Goal: Navigation & Orientation: Find specific page/section

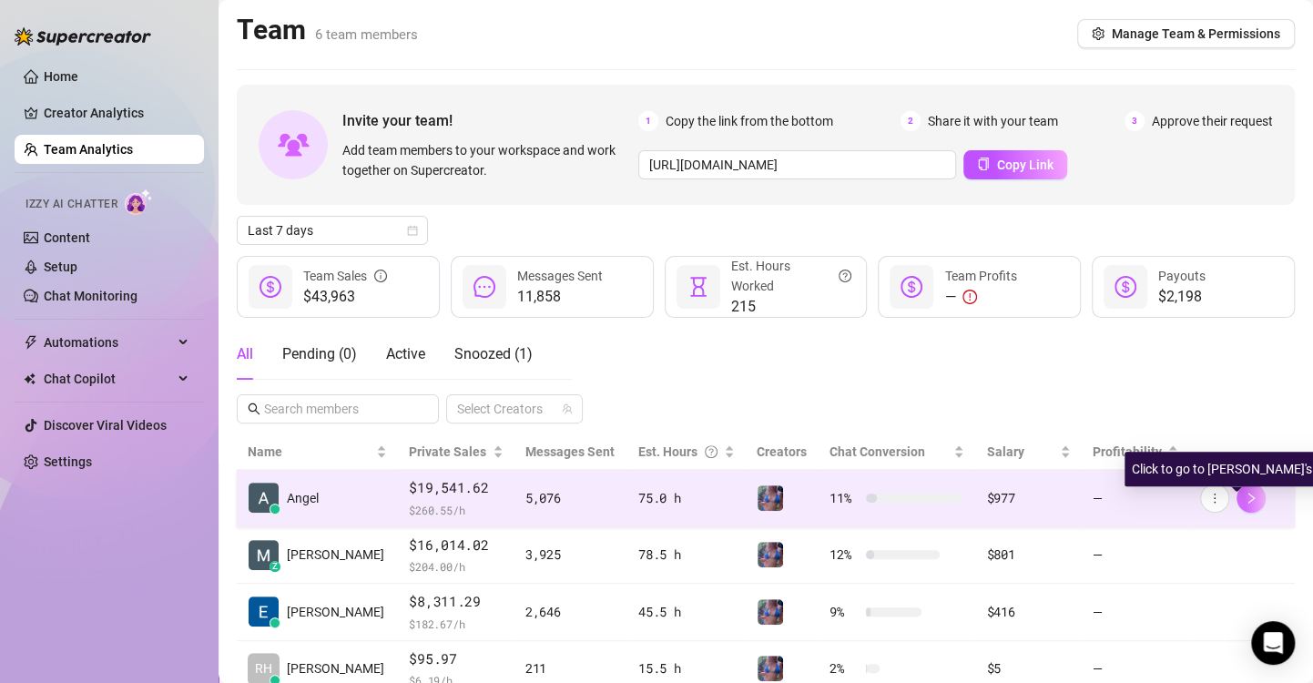
click at [1244, 495] on icon "right" at bounding box center [1250, 498] width 13 height 13
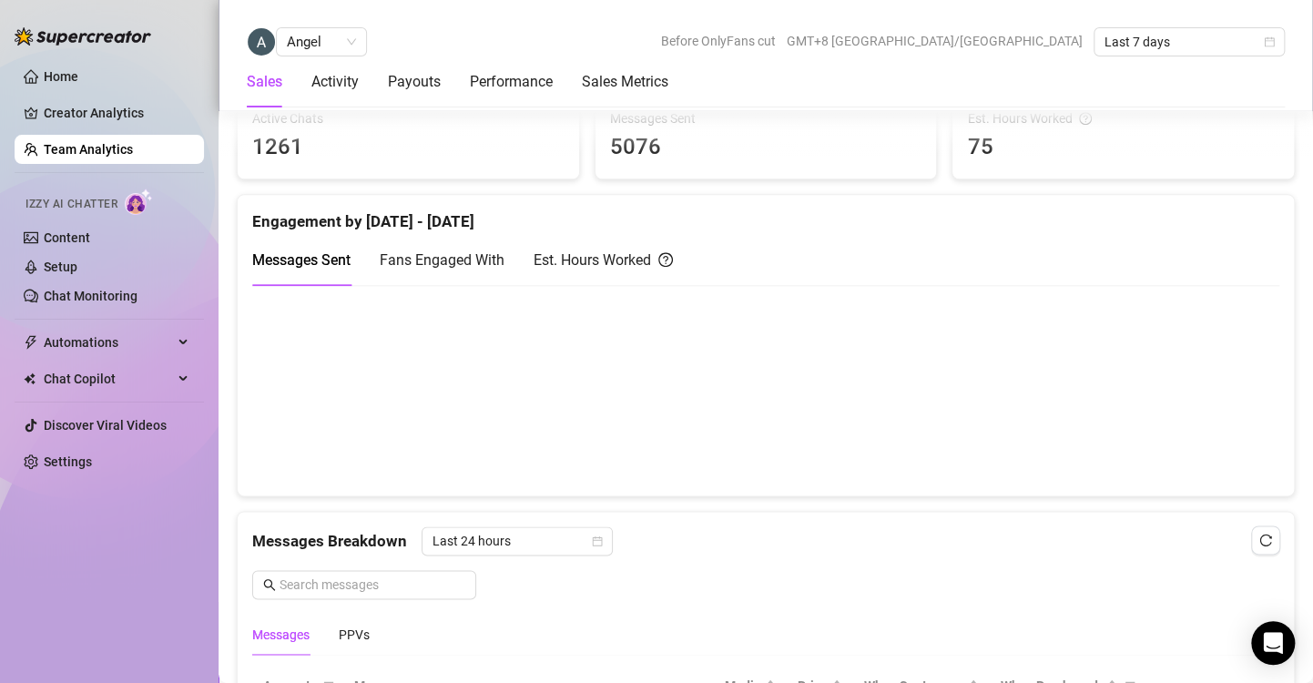
scroll to position [774, 0]
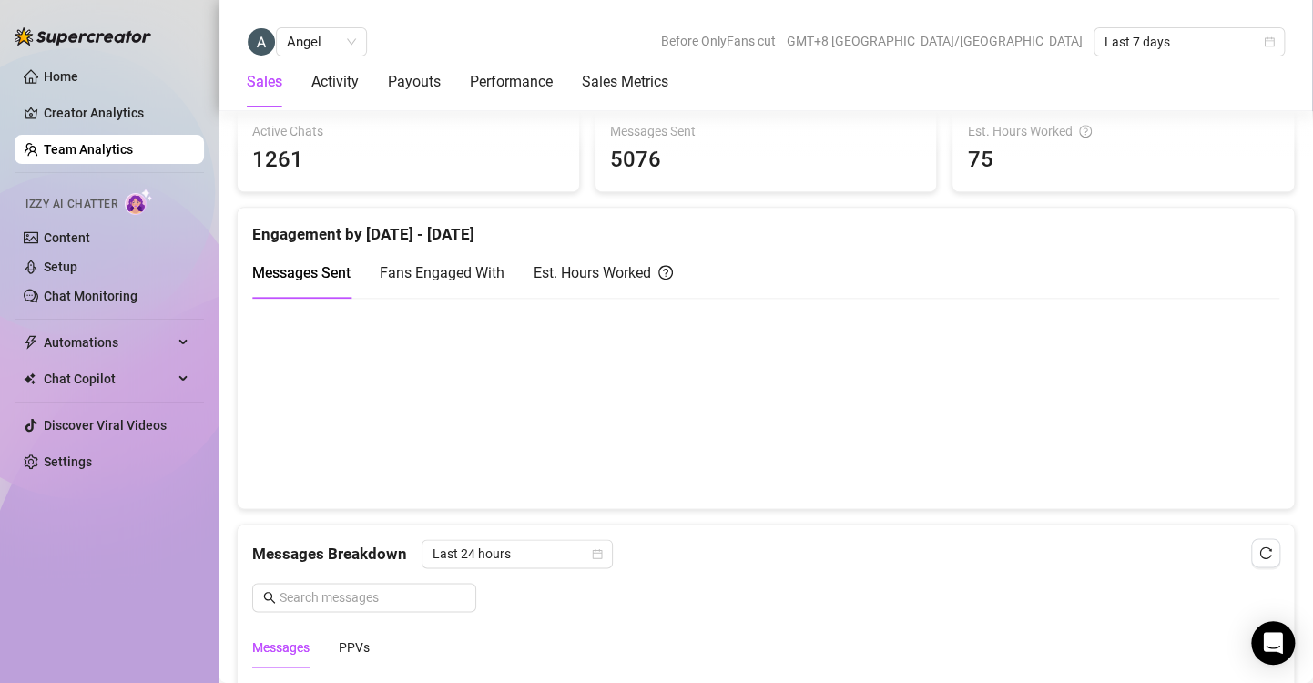
click at [81, 144] on link "Team Analytics" at bounding box center [88, 149] width 89 height 15
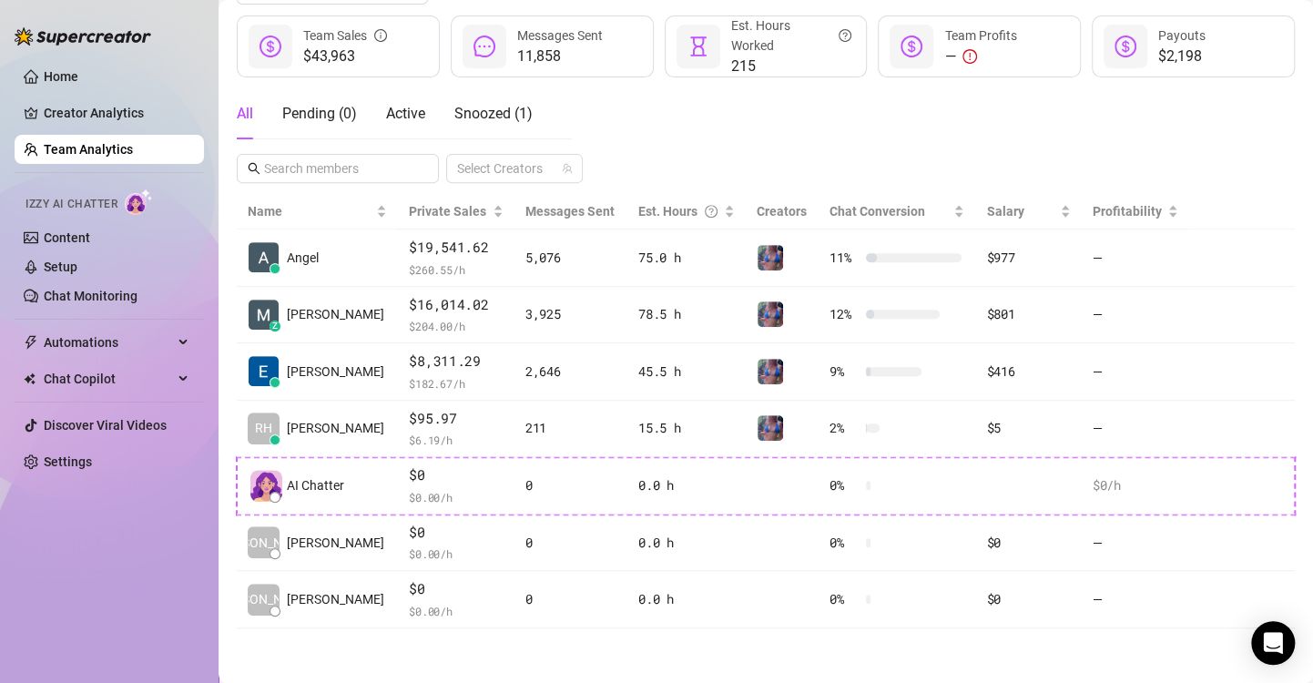
scroll to position [238, 0]
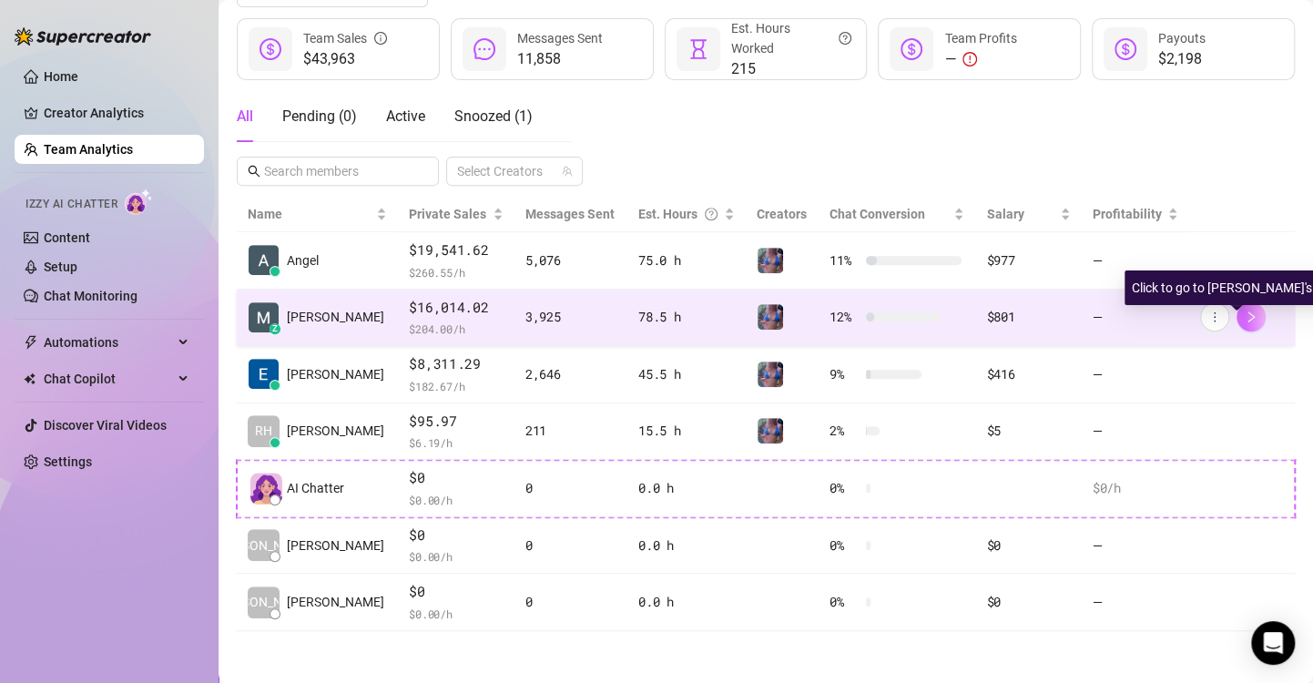
click at [1244, 320] on icon "right" at bounding box center [1250, 316] width 13 height 13
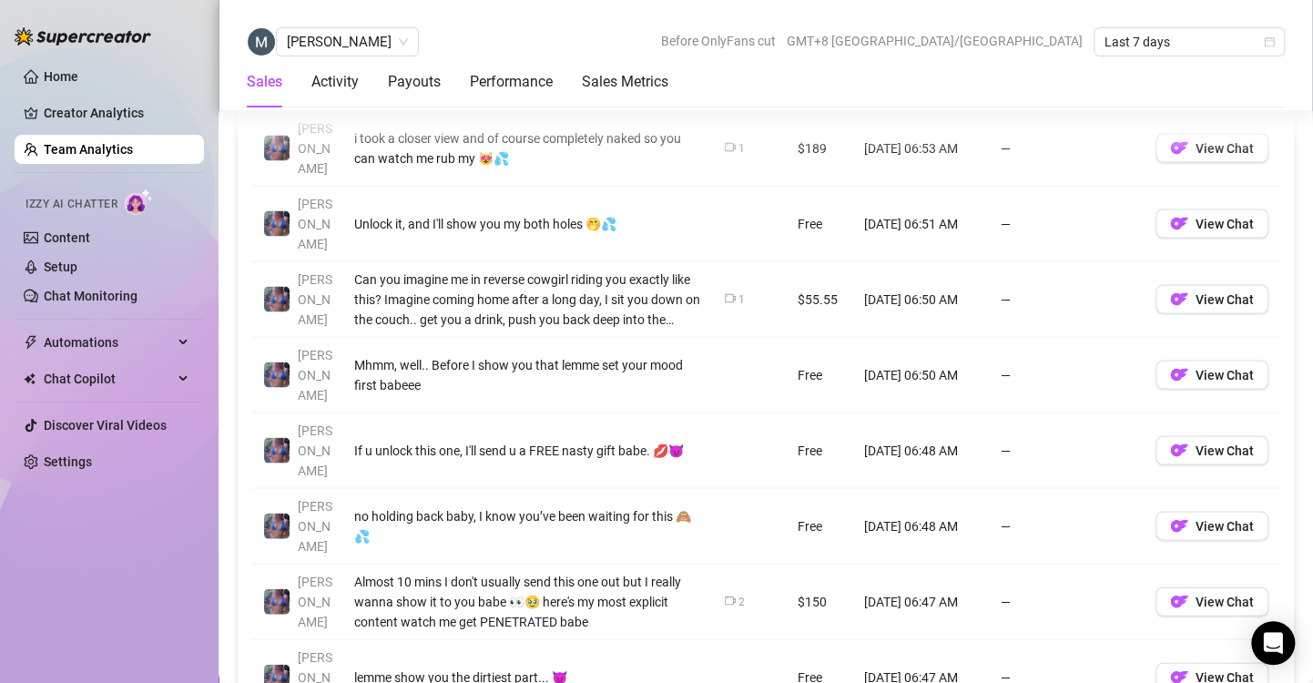
scroll to position [1532, 0]
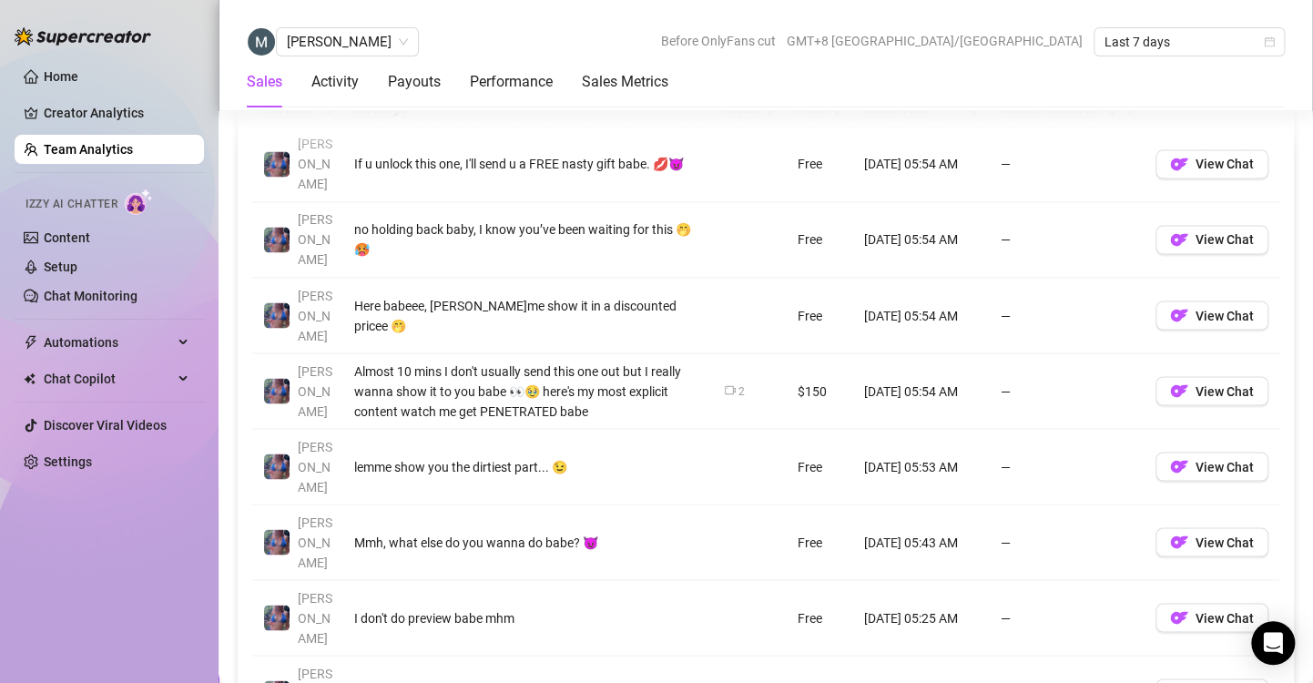
scroll to position [1363, 0]
